Goal: Feedback & Contribution: Contribute content

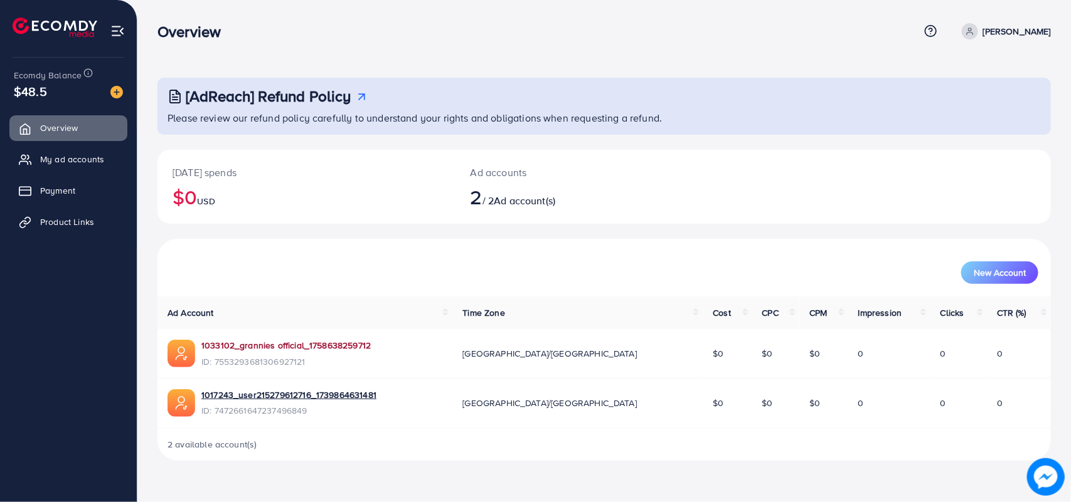
click at [327, 346] on link "1033102_grannies official_1758638259712" at bounding box center [285, 345] width 169 height 13
click at [65, 127] on span "Overview" at bounding box center [62, 128] width 38 height 13
click at [65, 154] on span "My ad accounts" at bounding box center [75, 159] width 64 height 13
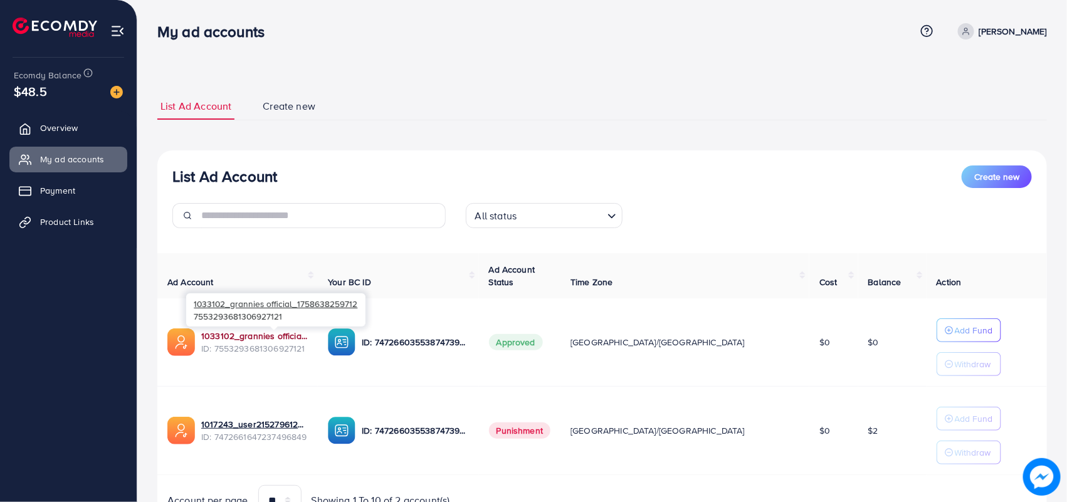
click at [302, 336] on link "1033102_grannies official_1758638259712" at bounding box center [254, 336] width 107 height 13
click at [306, 114] on link "Create new" at bounding box center [289, 106] width 59 height 27
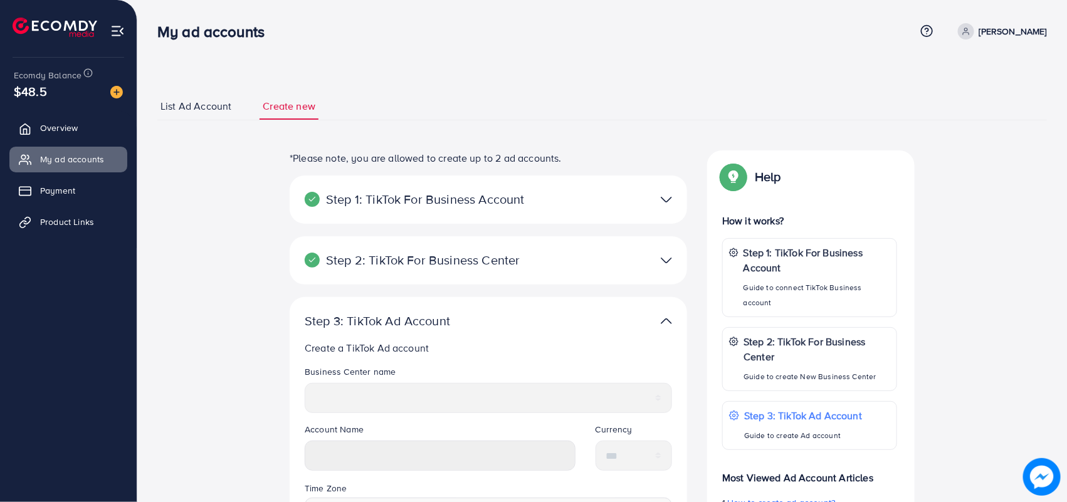
click at [192, 99] on span "List Ad Account" at bounding box center [196, 106] width 71 height 14
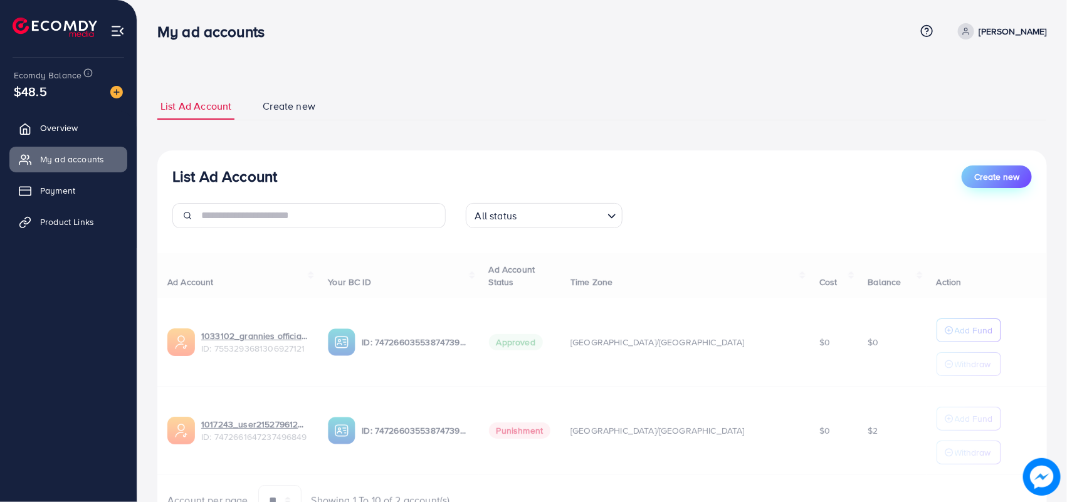
select select
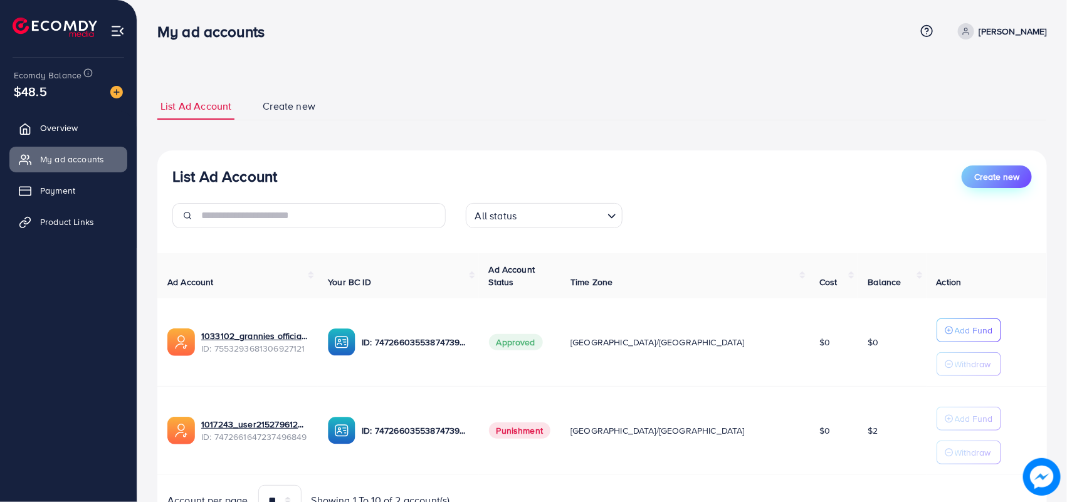
click at [996, 179] on span "Create new" at bounding box center [997, 177] width 45 height 13
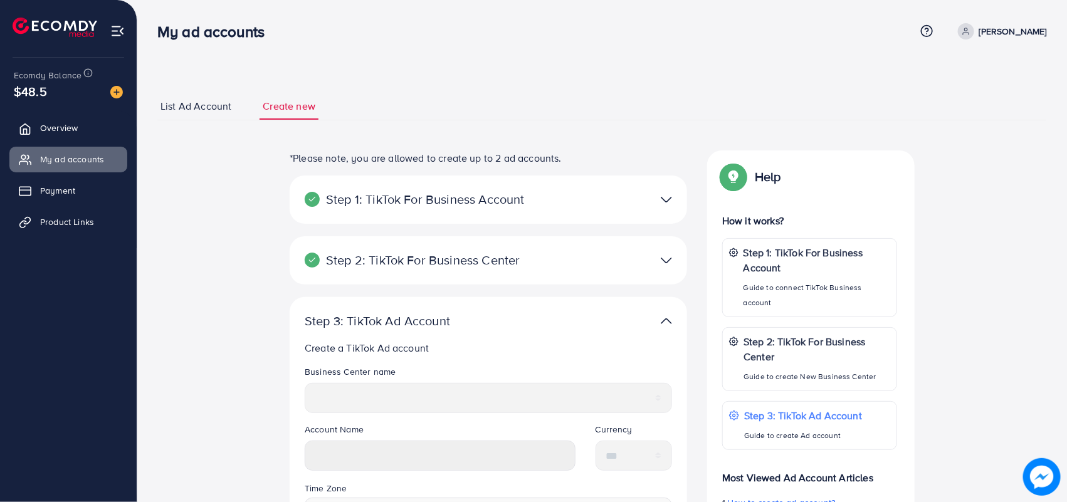
click at [216, 101] on span "List Ad Account" at bounding box center [196, 106] width 71 height 14
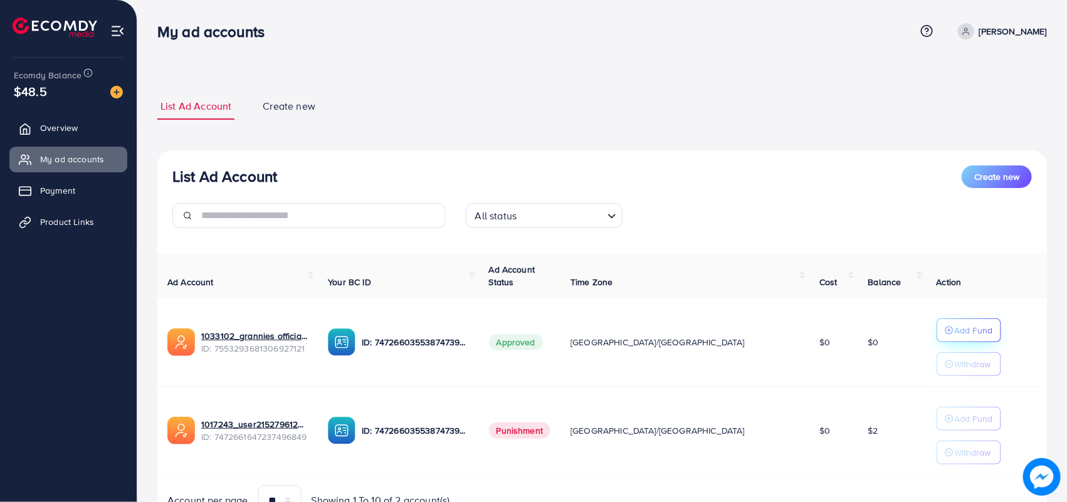
click at [943, 339] on button "Add Fund" at bounding box center [969, 331] width 65 height 24
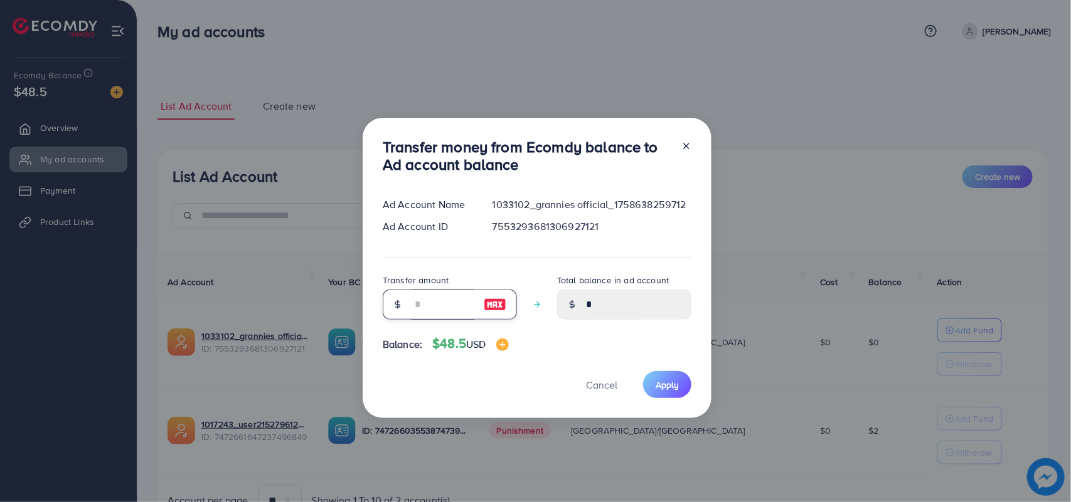
click at [411, 305] on input "number" at bounding box center [442, 305] width 63 height 30
type input "*"
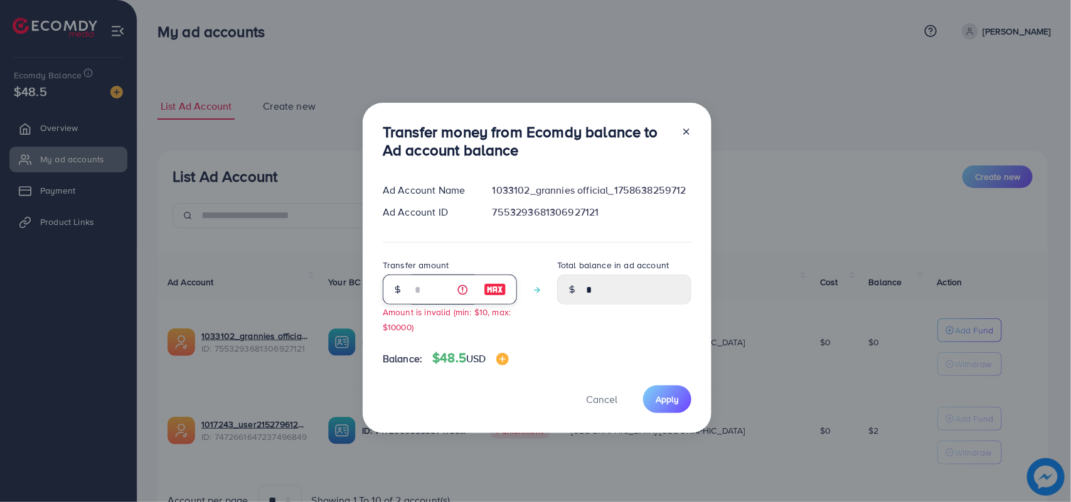
type input "****"
type input "**"
type input "*****"
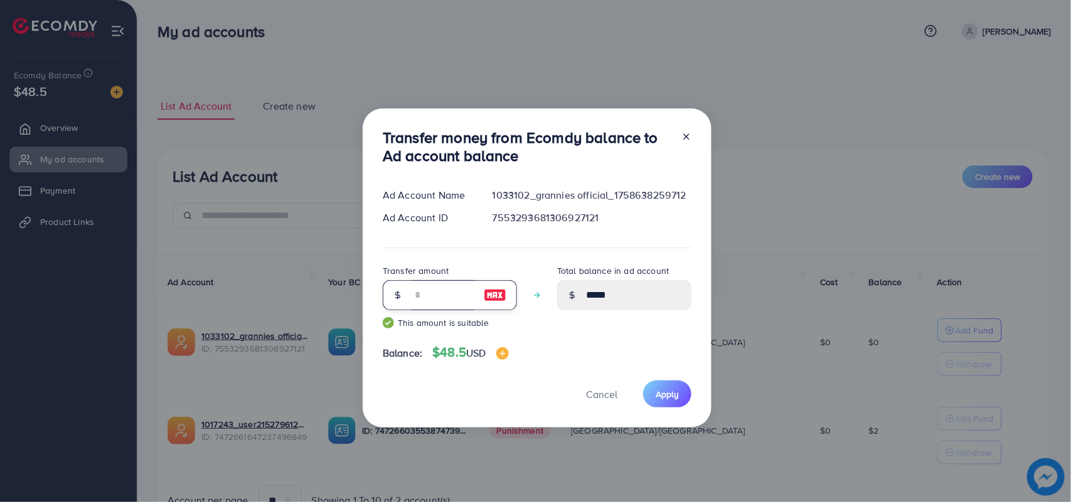
type input "*"
type input "****"
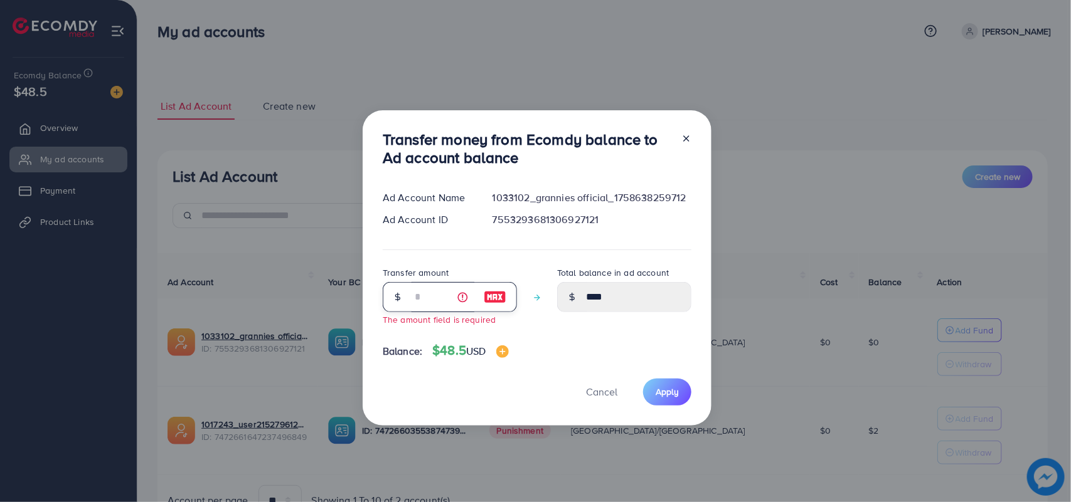
type input "****"
click at [439, 361] on div "Balance: $48.5 USD" at bounding box center [537, 353] width 309 height 21
click at [505, 352] on img at bounding box center [502, 352] width 13 height 13
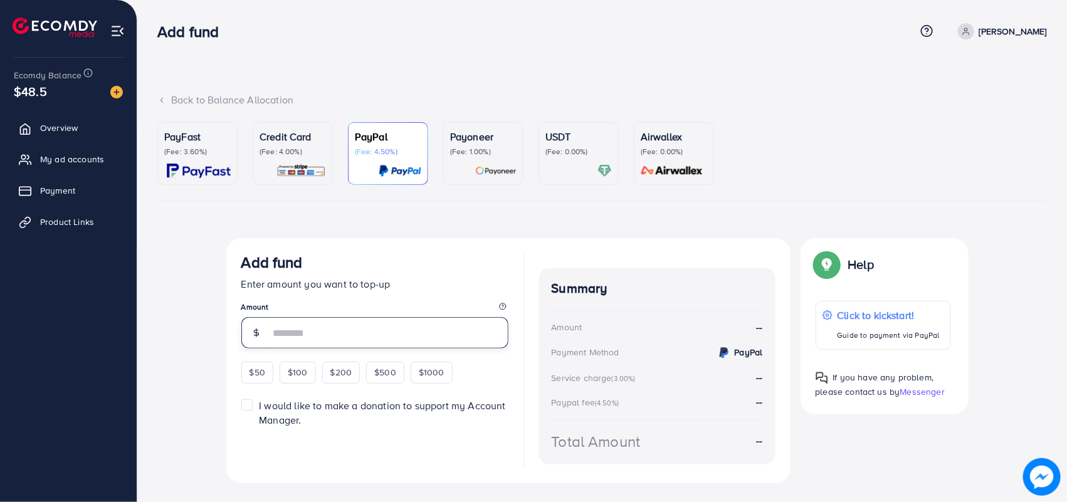
click at [464, 334] on input "number" at bounding box center [389, 332] width 238 height 31
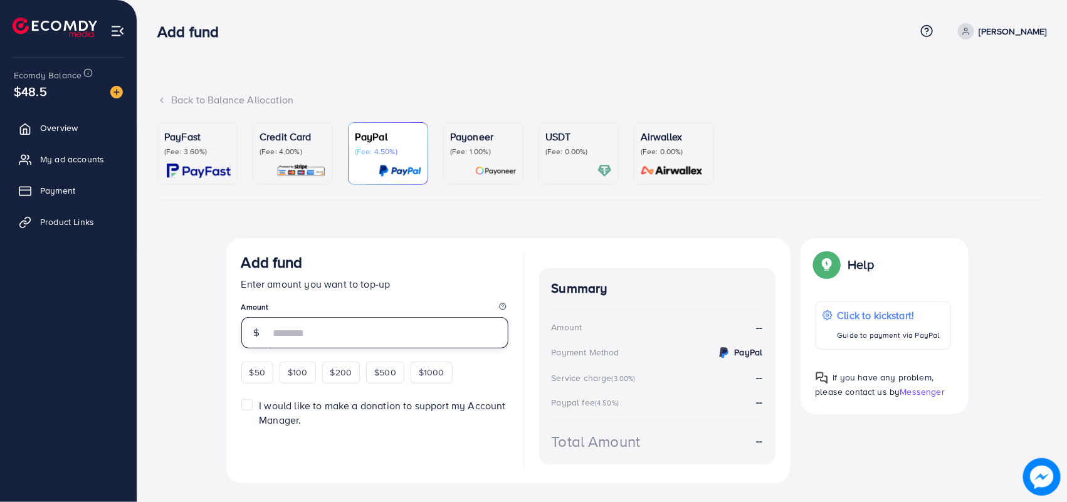
click at [464, 334] on input "number" at bounding box center [389, 332] width 238 height 31
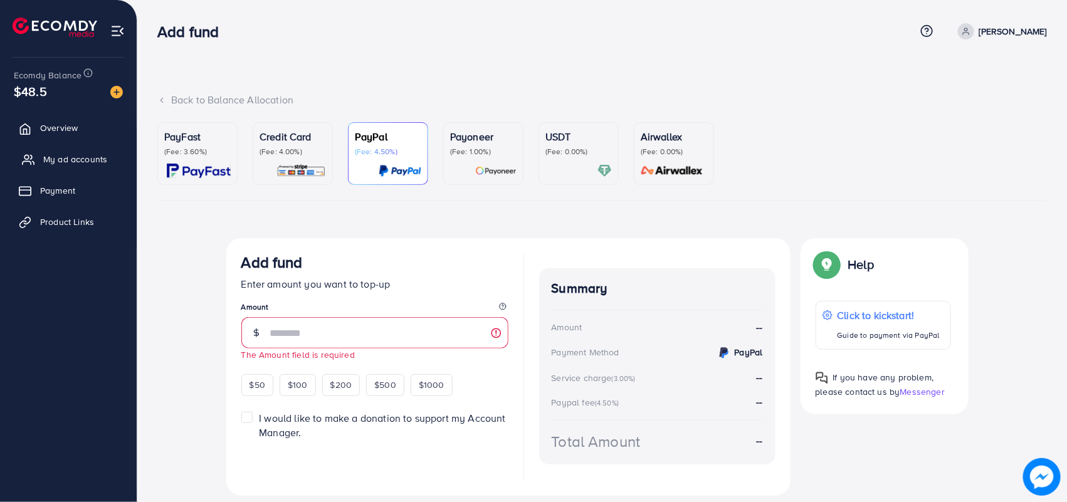
click at [66, 166] on link "My ad accounts" at bounding box center [68, 159] width 118 height 25
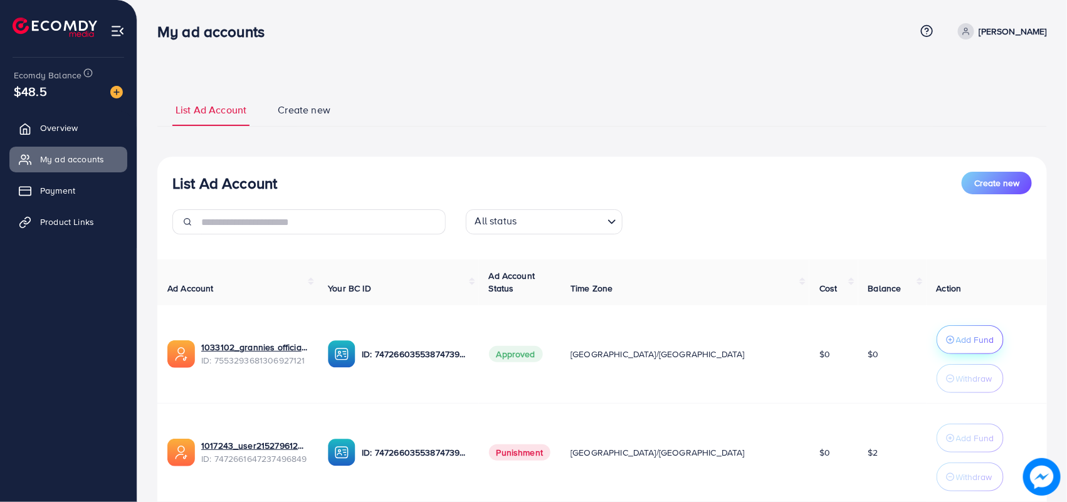
click at [956, 342] on p "Add Fund" at bounding box center [975, 339] width 38 height 15
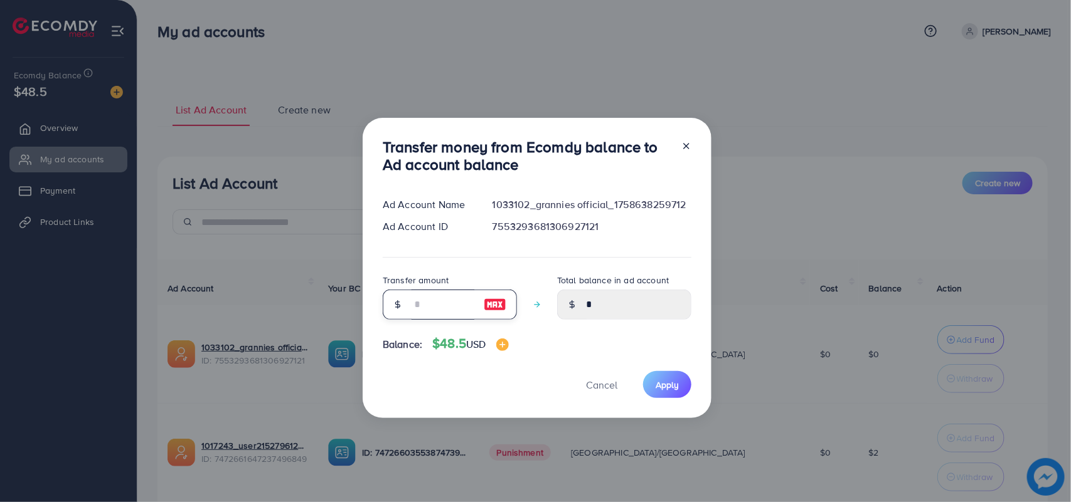
click at [411, 310] on input "number" at bounding box center [442, 305] width 63 height 30
click at [599, 213] on div "Ad Account Name 1033102_grannies official_1758638259712 Ad Account ID 755329368…" at bounding box center [537, 220] width 309 height 44
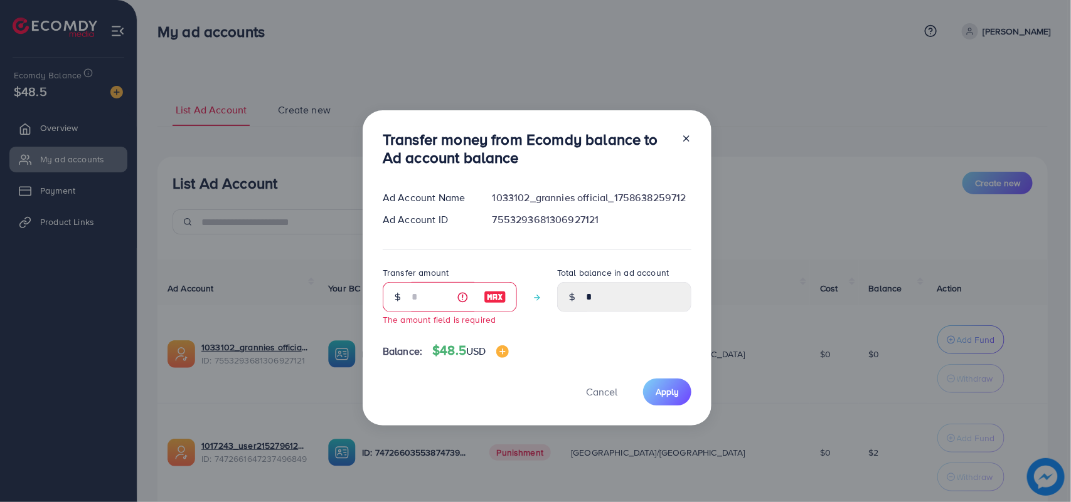
click at [599, 213] on div "7553293681306927121" at bounding box center [591, 220] width 219 height 14
click at [556, 202] on div "1033102_grannies official_1758638259712" at bounding box center [591, 198] width 219 height 14
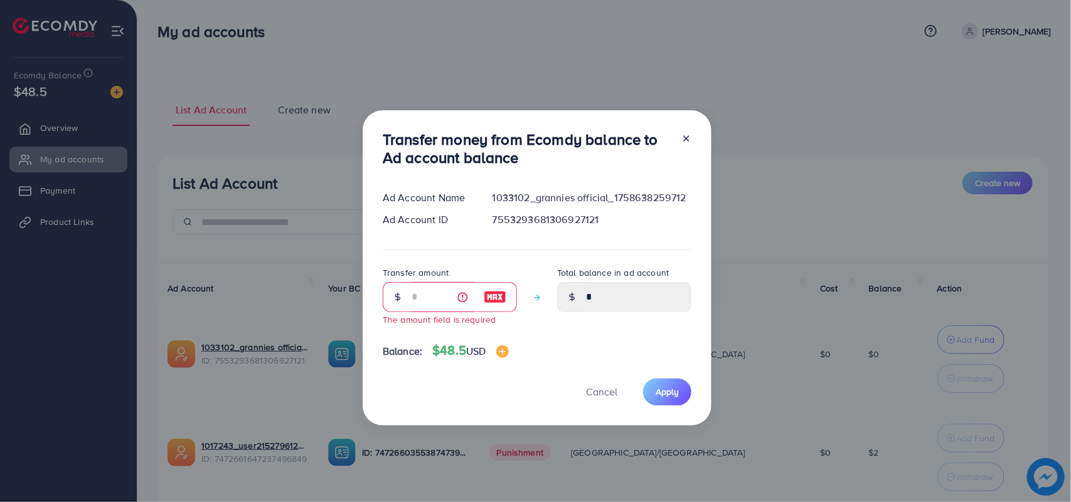
click at [566, 221] on div "7553293681306927121" at bounding box center [591, 220] width 219 height 14
click at [573, 186] on div "Transfer money from Ecomdy balance to Ad account balance Ad Account Name 103310…" at bounding box center [537, 267] width 349 height 315
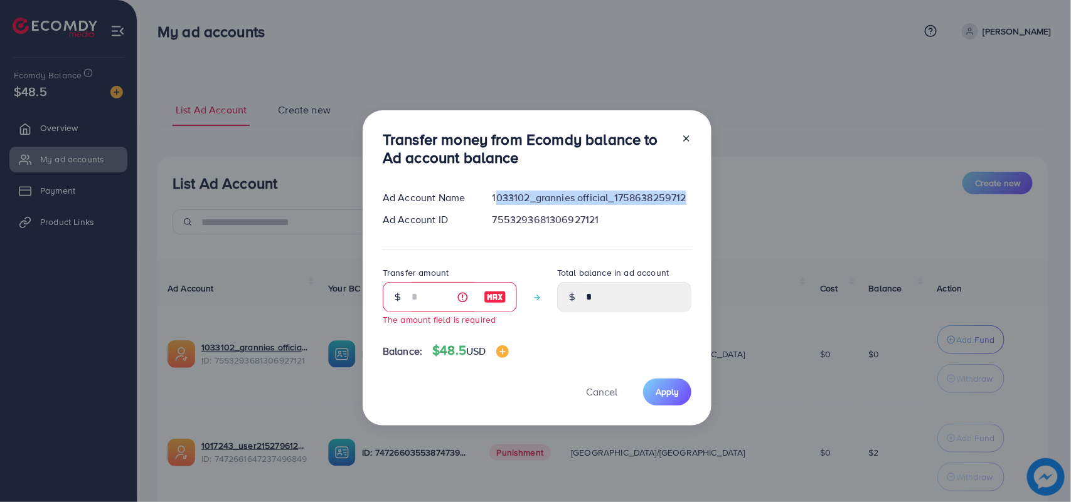
click at [572, 186] on div "Transfer money from Ecomdy balance to Ad account balance Ad Account Name 103310…" at bounding box center [537, 267] width 349 height 315
click at [568, 223] on div "7553293681306927121" at bounding box center [591, 220] width 219 height 14
click at [682, 135] on icon at bounding box center [686, 139] width 10 height 10
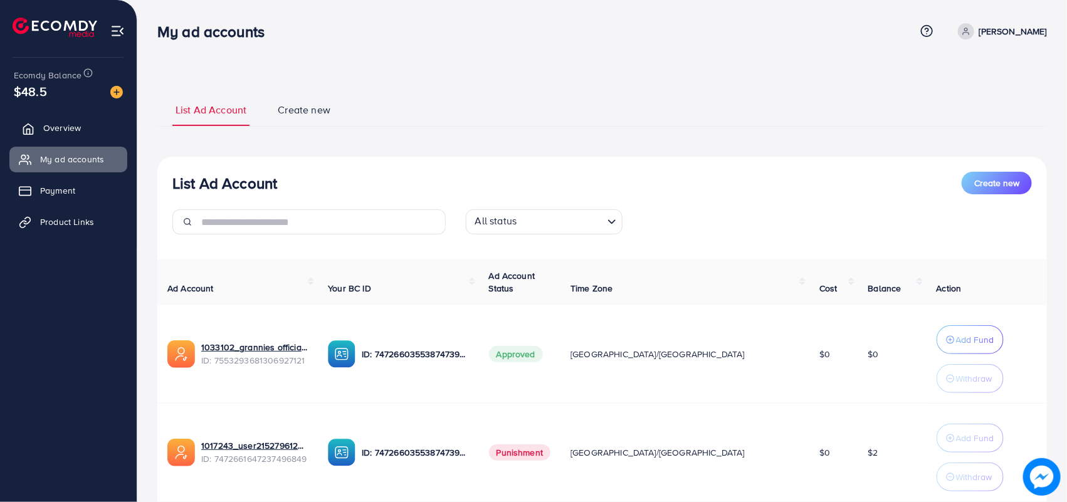
click at [33, 121] on link "Overview" at bounding box center [68, 127] width 118 height 25
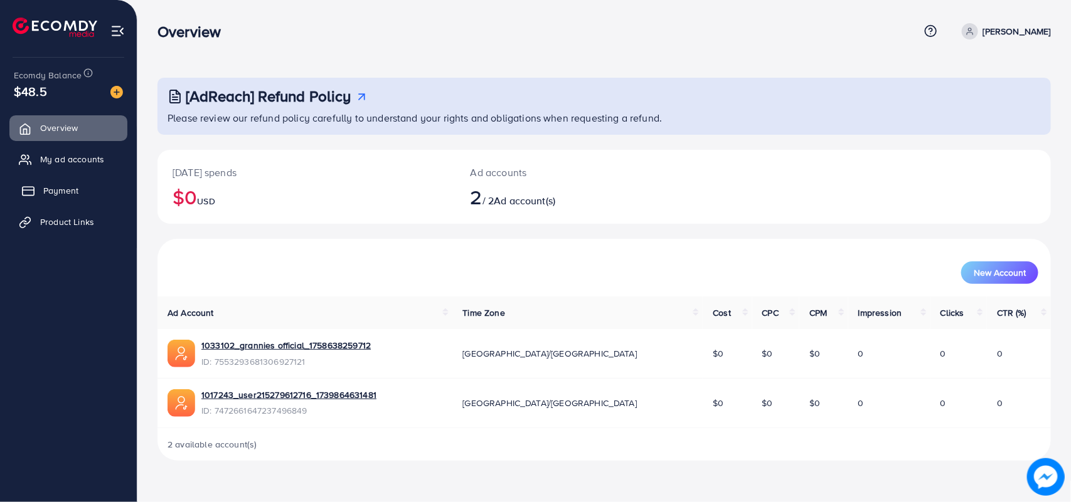
click at [66, 199] on link "Payment" at bounding box center [68, 190] width 118 height 25
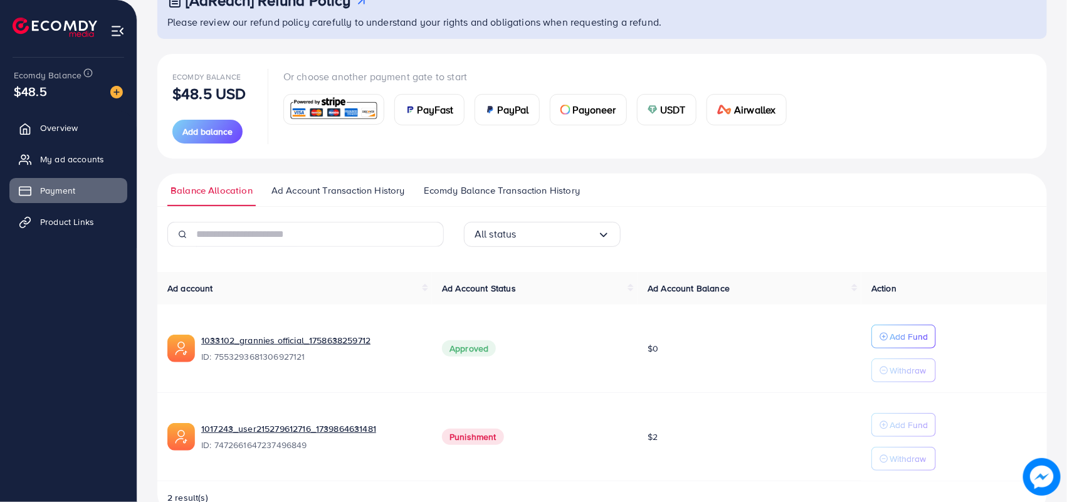
scroll to position [129, 0]
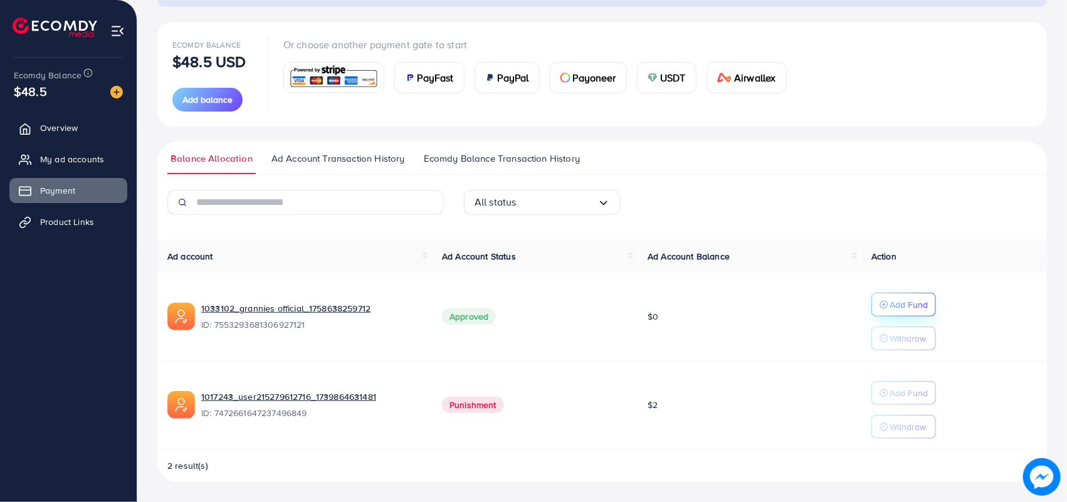
click at [904, 305] on p "Add Fund" at bounding box center [909, 304] width 38 height 15
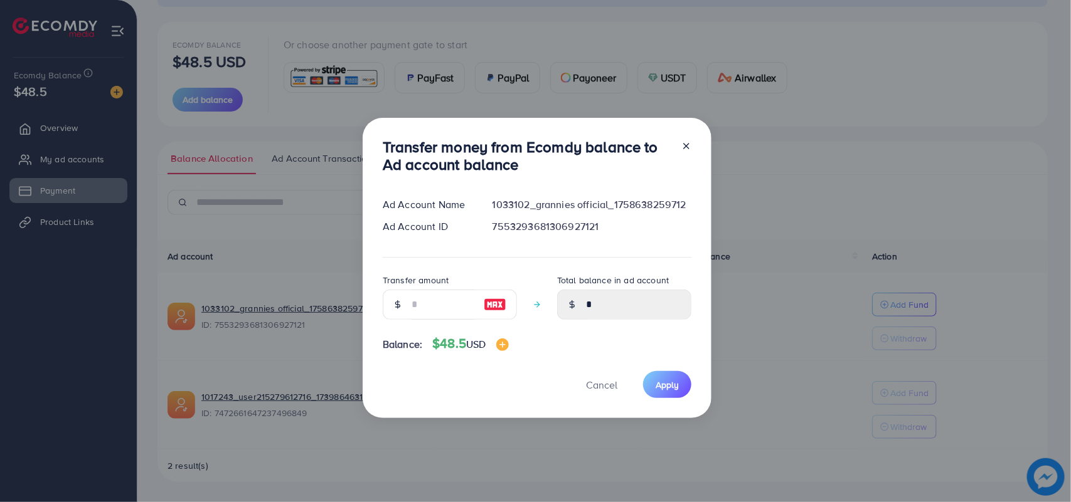
click at [682, 142] on icon at bounding box center [686, 146] width 10 height 10
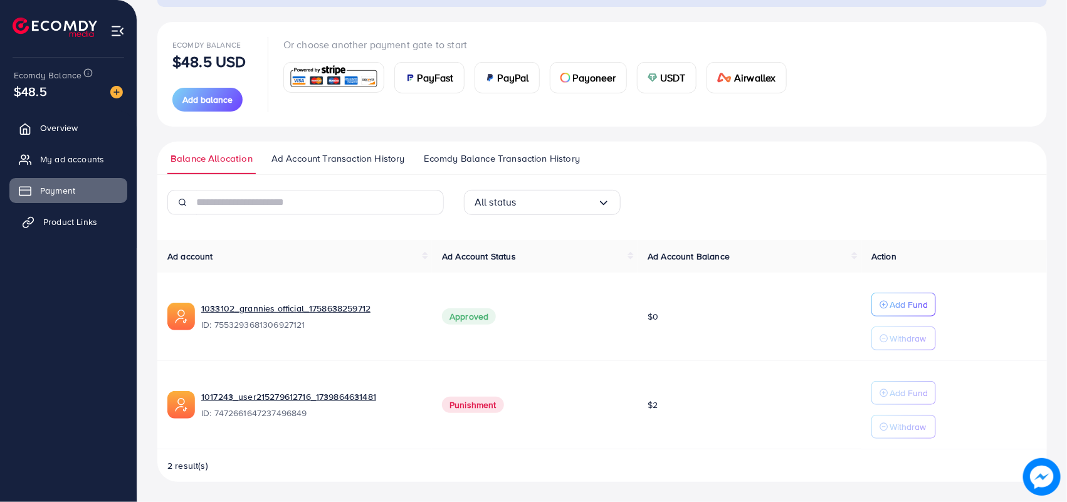
click at [72, 214] on link "Product Links" at bounding box center [68, 221] width 118 height 25
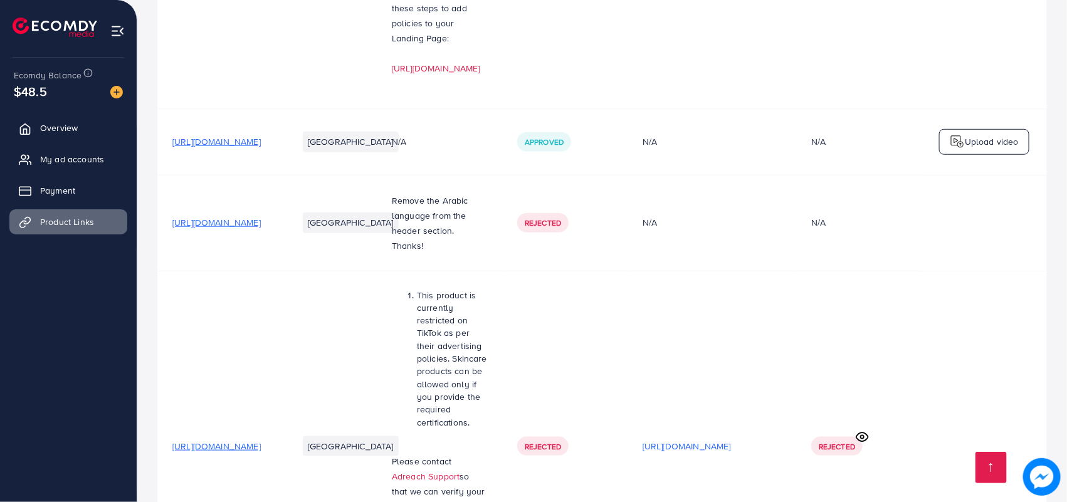
click at [989, 134] on p "Upload video" at bounding box center [992, 141] width 54 height 15
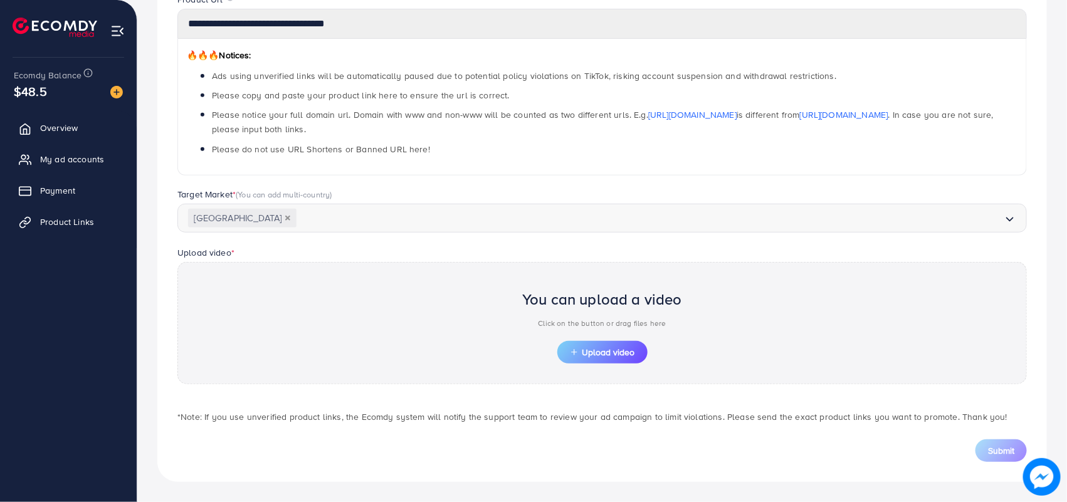
scroll to position [174, 0]
click at [628, 355] on span "Upload video" at bounding box center [602, 352] width 65 height 9
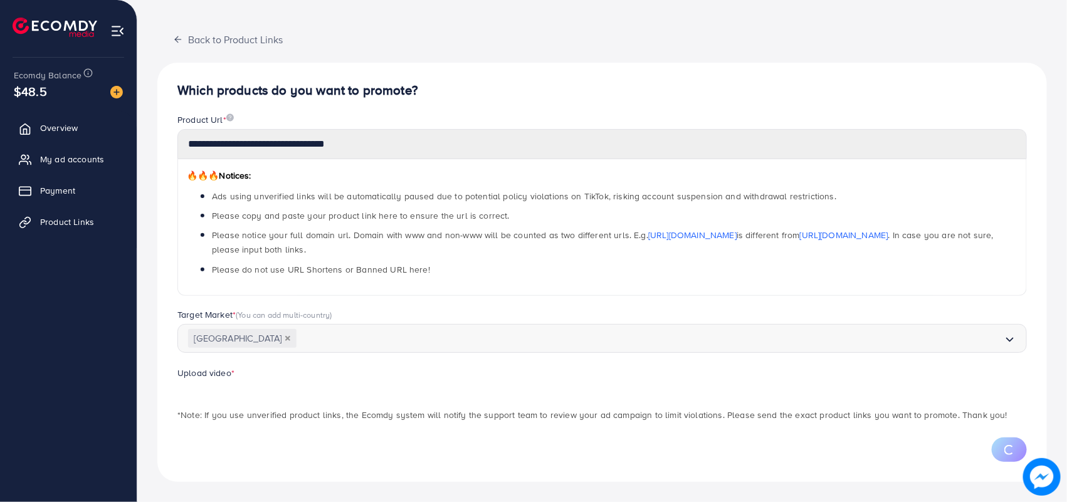
scroll to position [114, 0]
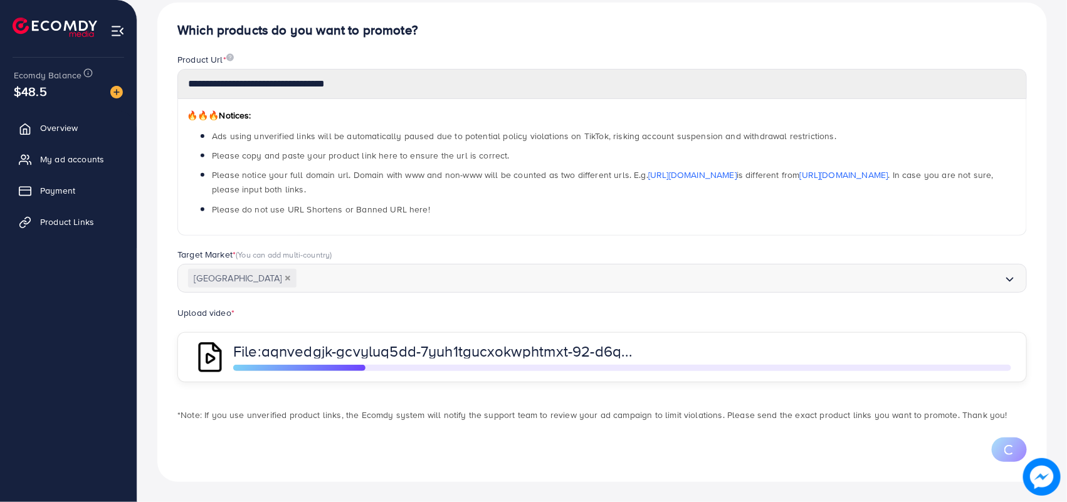
click at [1062, 309] on div "**********" at bounding box center [602, 195] width 930 height 615
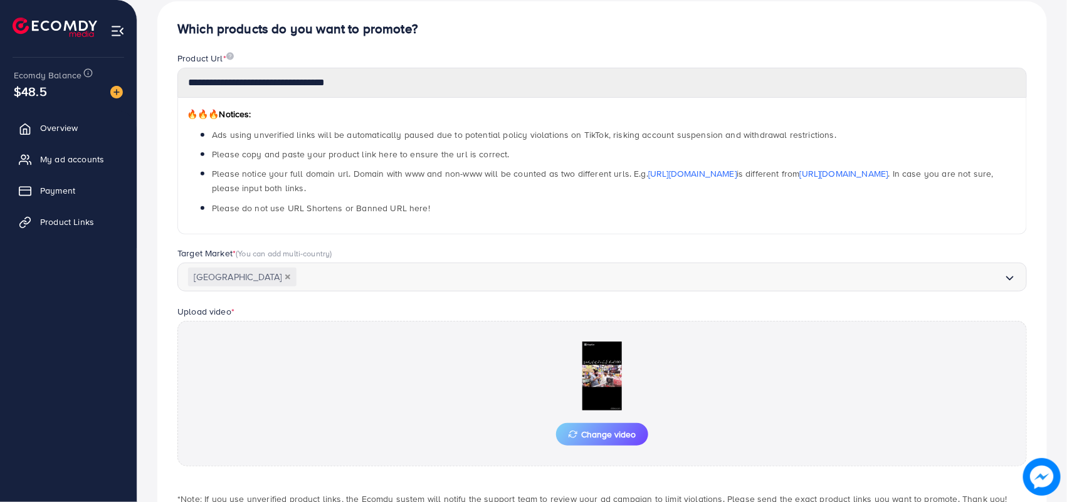
scroll to position [174, 0]
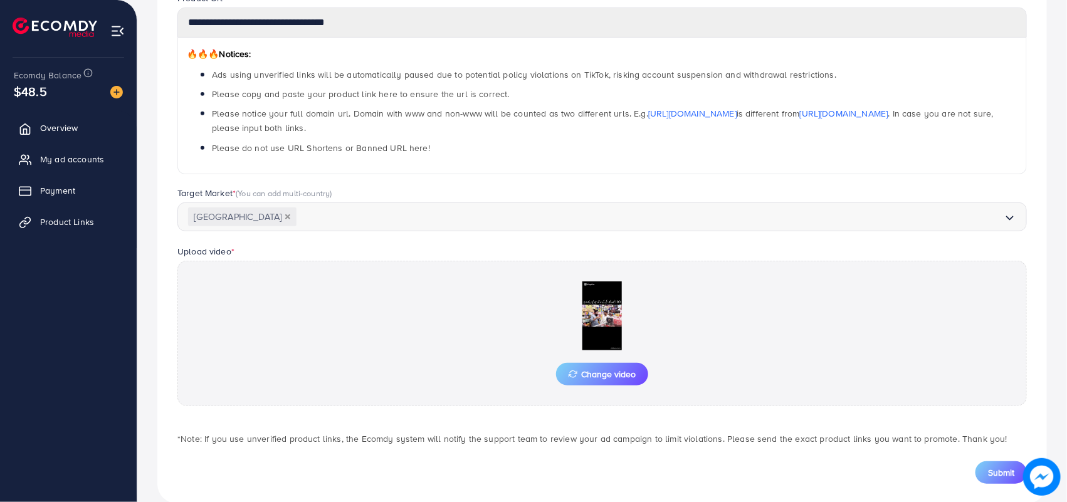
click at [1034, 235] on div "Target Market * (You can add multi-country) Pakistan Loading..." at bounding box center [602, 216] width 870 height 58
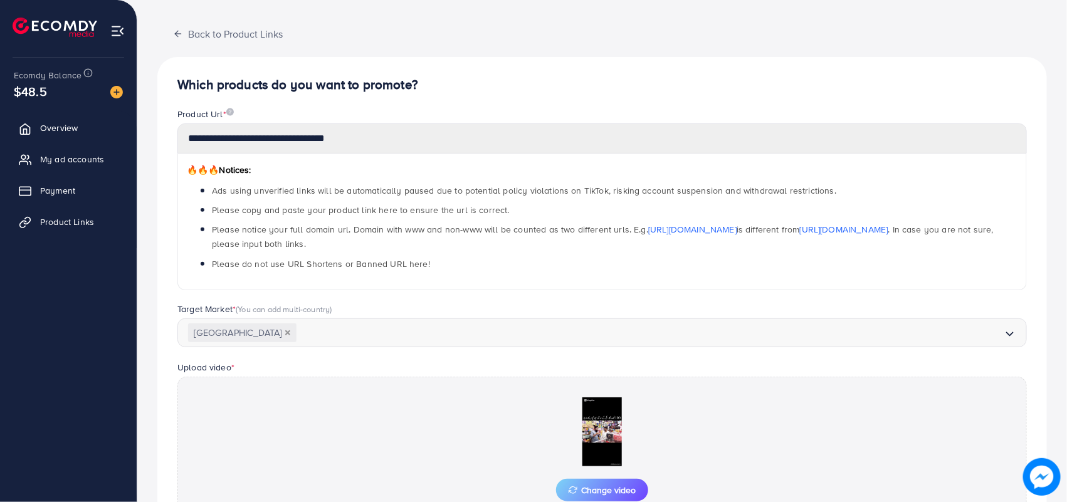
scroll to position [23, 0]
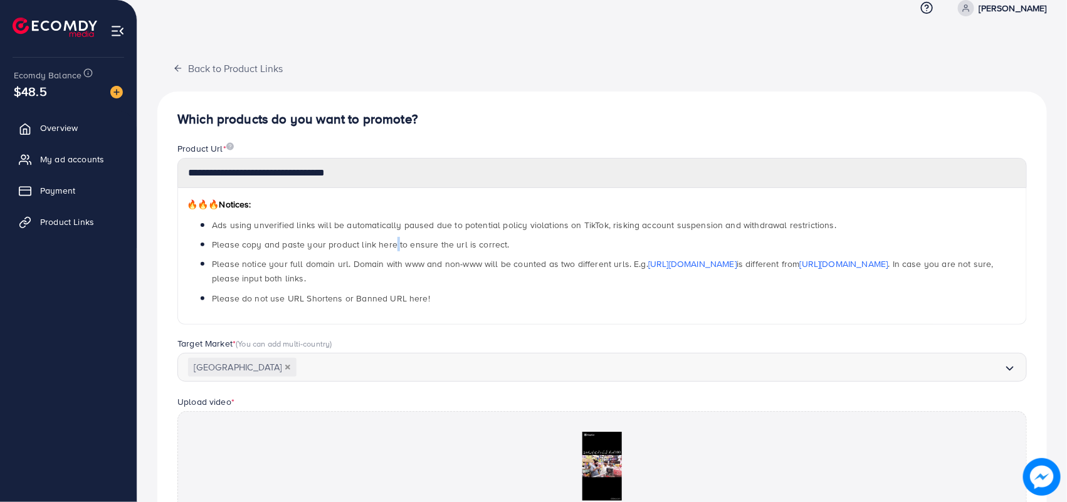
click at [395, 245] on span "Please copy and paste your product link here to ensure the url is correct." at bounding box center [361, 244] width 298 height 13
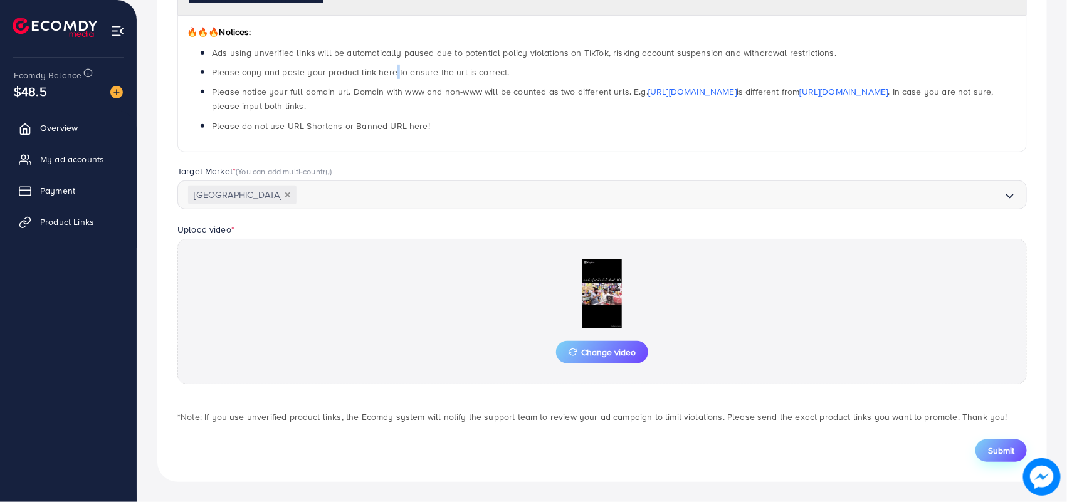
click at [1008, 450] on span "Submit" at bounding box center [1001, 451] width 26 height 13
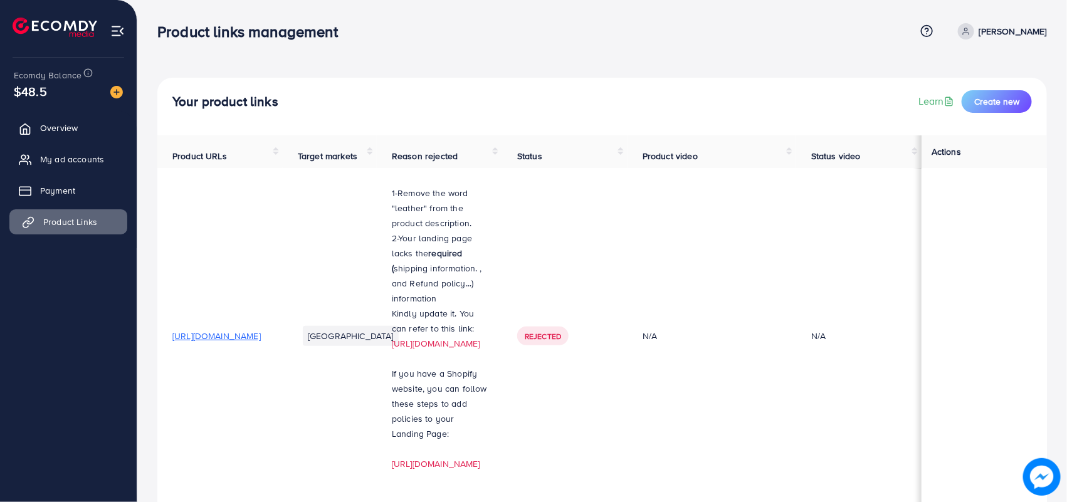
click at [75, 224] on span "Product Links" at bounding box center [70, 222] width 54 height 13
click at [82, 159] on span "My ad accounts" at bounding box center [75, 159] width 64 height 13
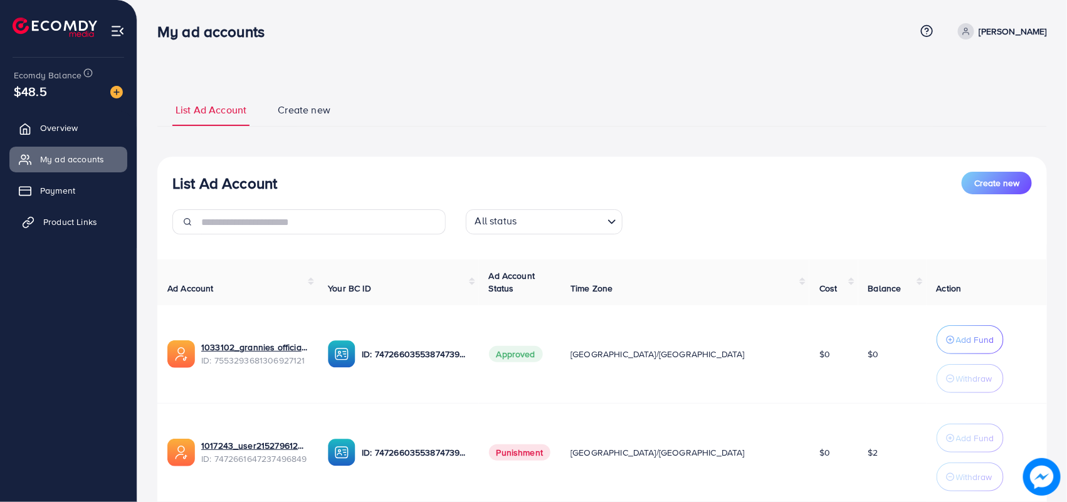
drag, startPoint x: 66, startPoint y: 242, endPoint x: 70, endPoint y: 228, distance: 14.9
click at [70, 228] on ul "Overview My ad accounts Payment Product Links" at bounding box center [68, 179] width 137 height 138
click at [71, 223] on span "Product Links" at bounding box center [70, 222] width 54 height 13
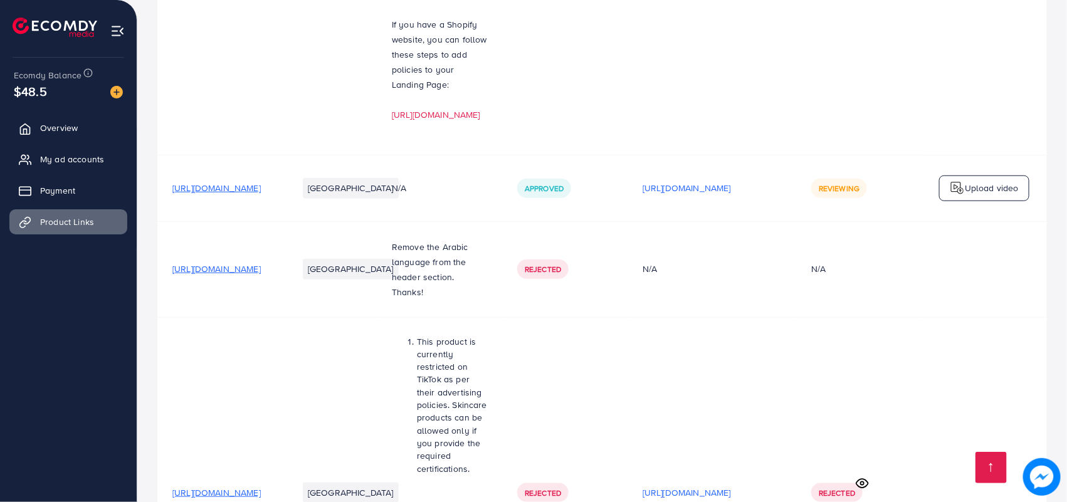
scroll to position [396, 0]
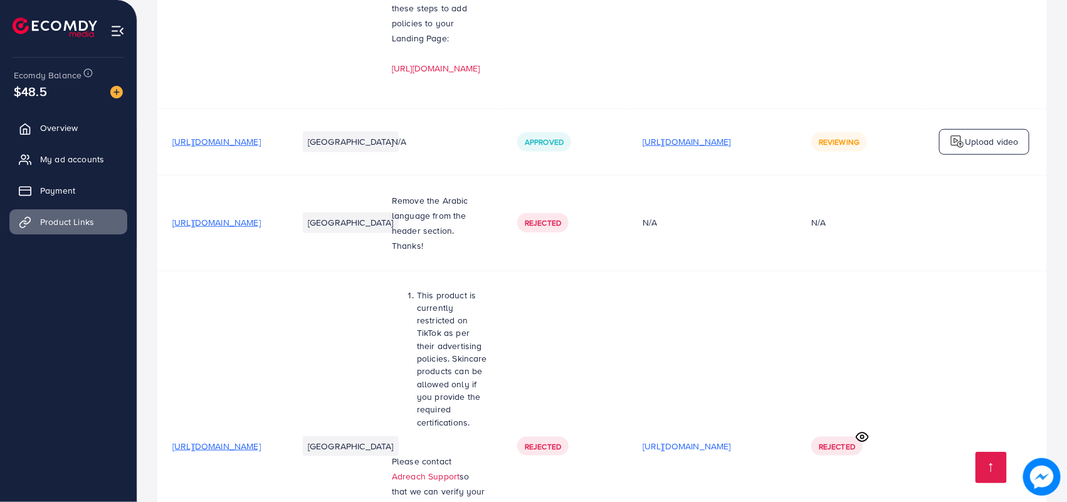
click at [731, 134] on p "[URL][DOMAIN_NAME]" at bounding box center [687, 141] width 88 height 15
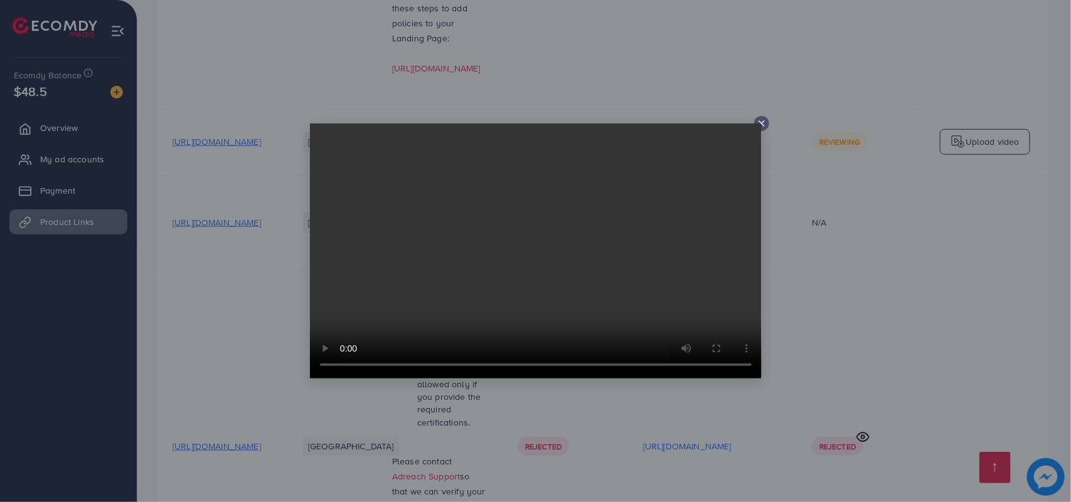
click at [763, 123] on icon at bounding box center [761, 124] width 10 height 10
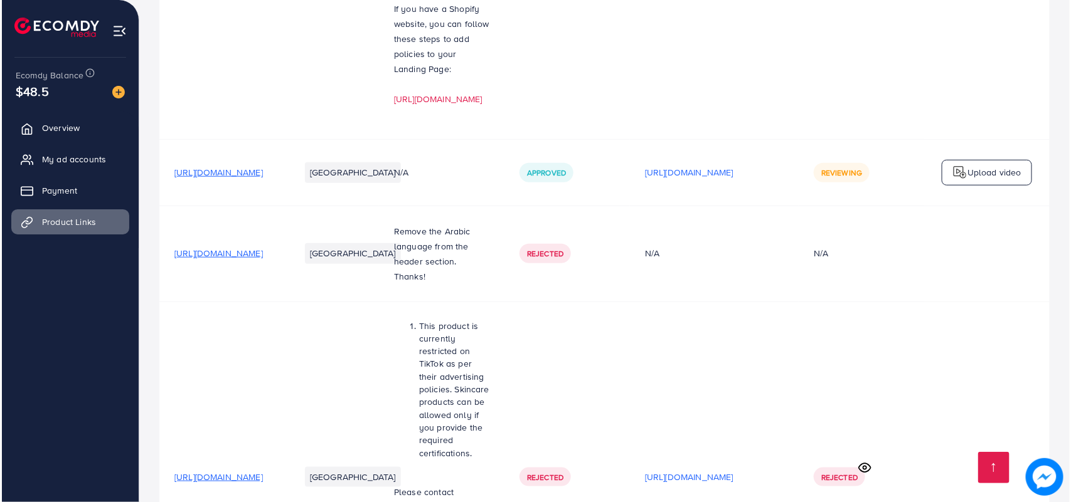
scroll to position [366, 0]
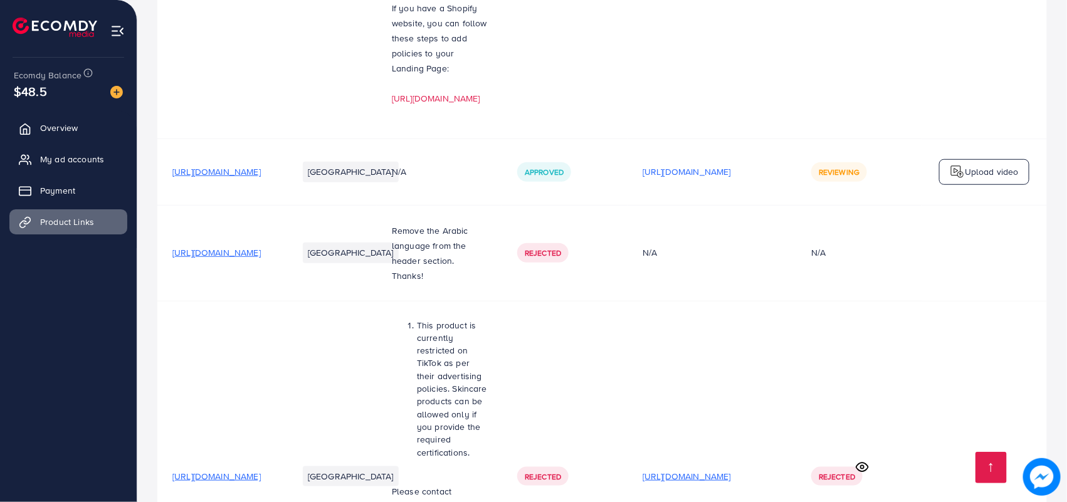
click at [731, 469] on p "[URL][DOMAIN_NAME]" at bounding box center [687, 476] width 88 height 15
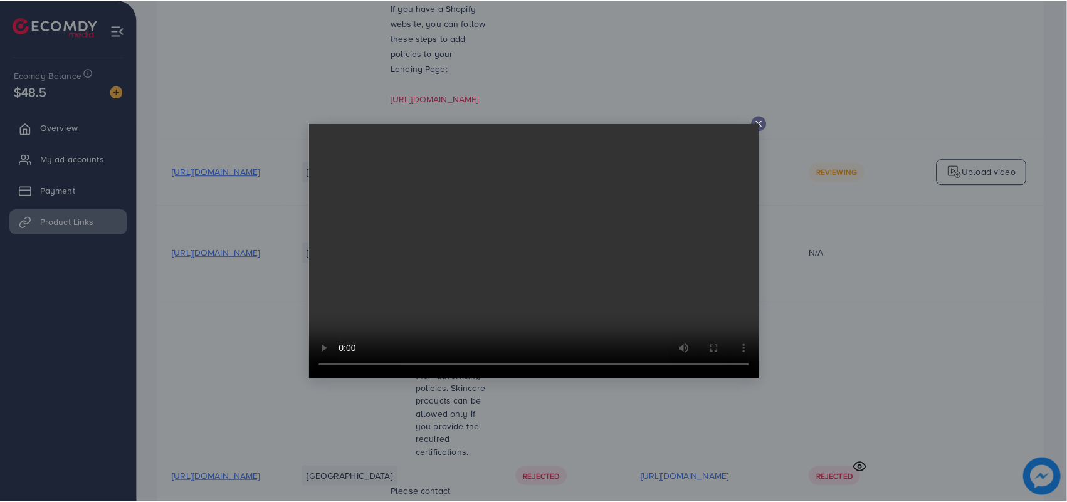
scroll to position [0, 0]
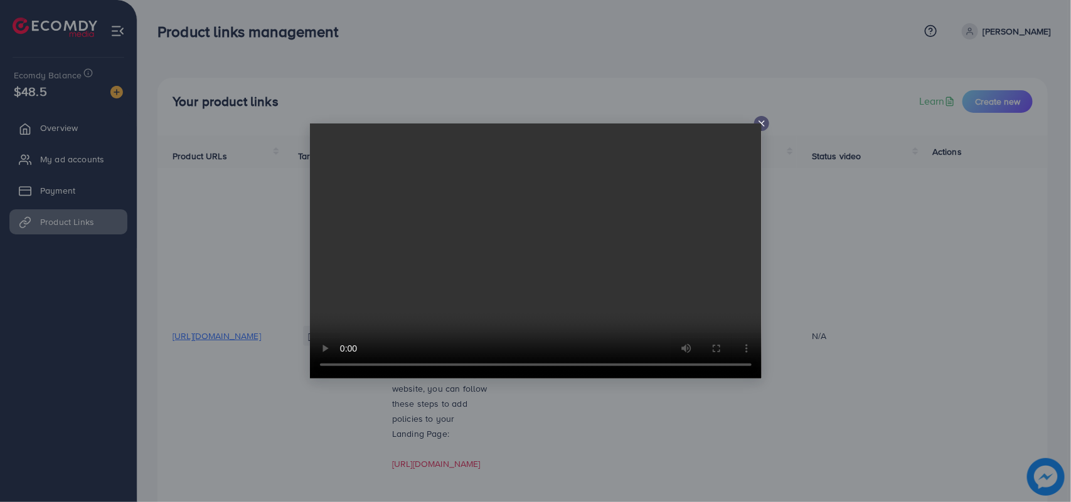
click at [759, 123] on icon at bounding box center [761, 124] width 10 height 10
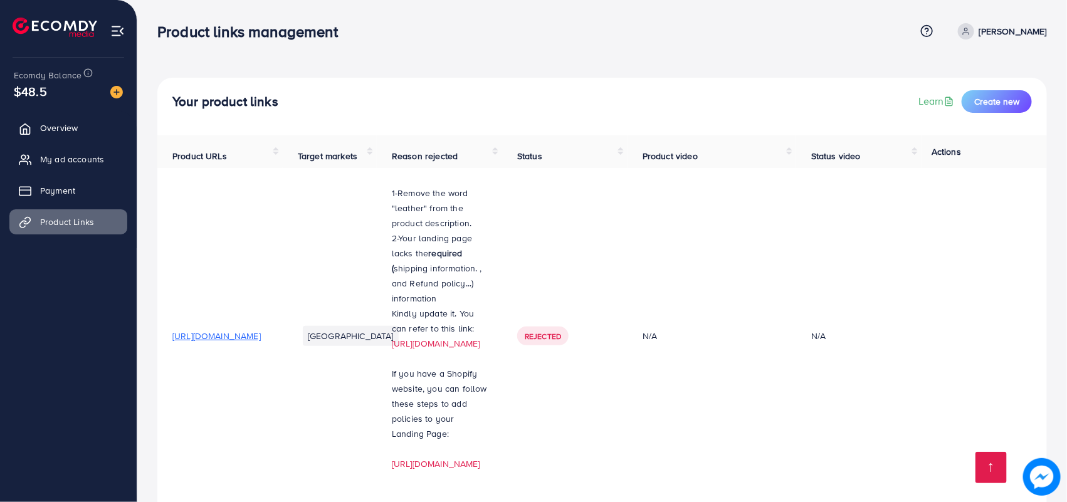
scroll to position [396, 0]
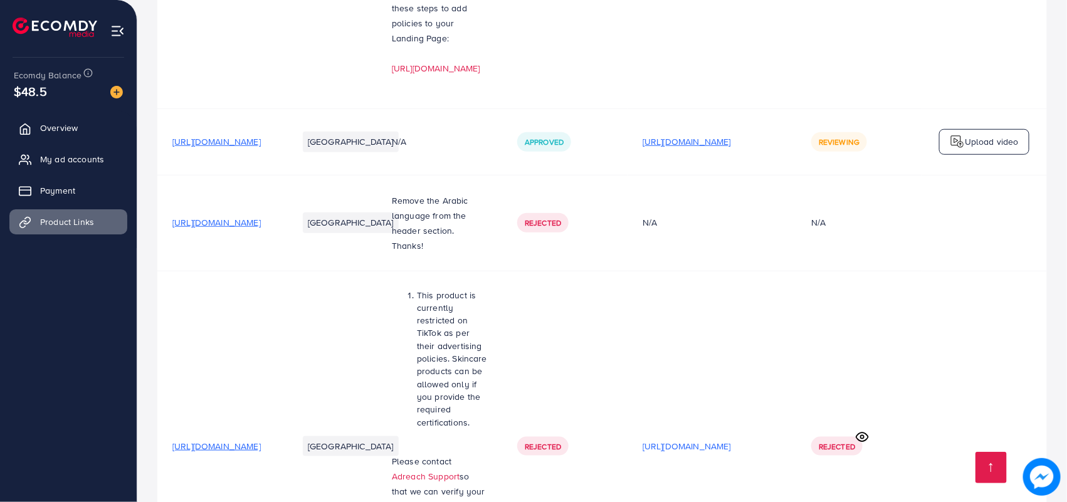
click at [731, 134] on p "[URL][DOMAIN_NAME]" at bounding box center [687, 141] width 88 height 15
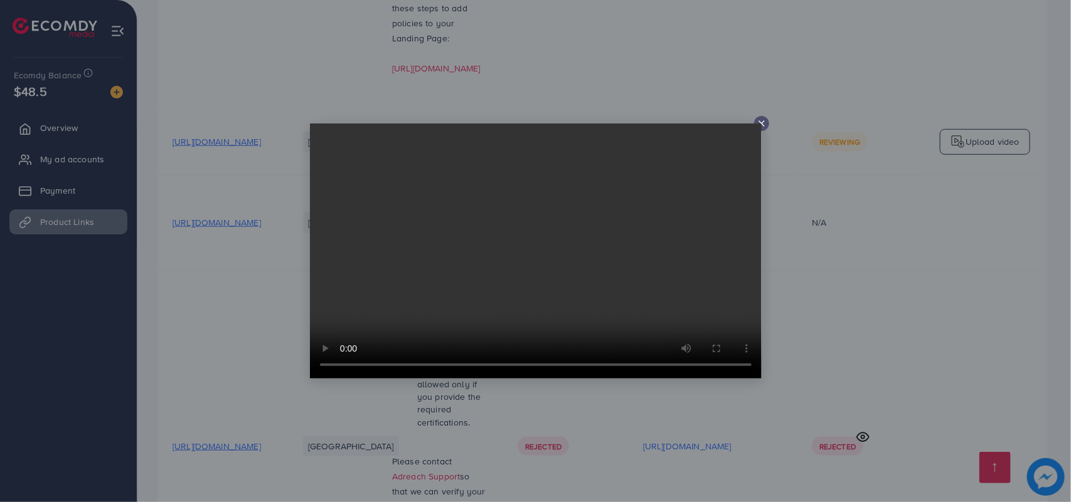
click at [759, 126] on video at bounding box center [536, 251] width 452 height 255
click at [759, 121] on line at bounding box center [761, 123] width 5 height 5
